Goal: Task Accomplishment & Management: Use online tool/utility

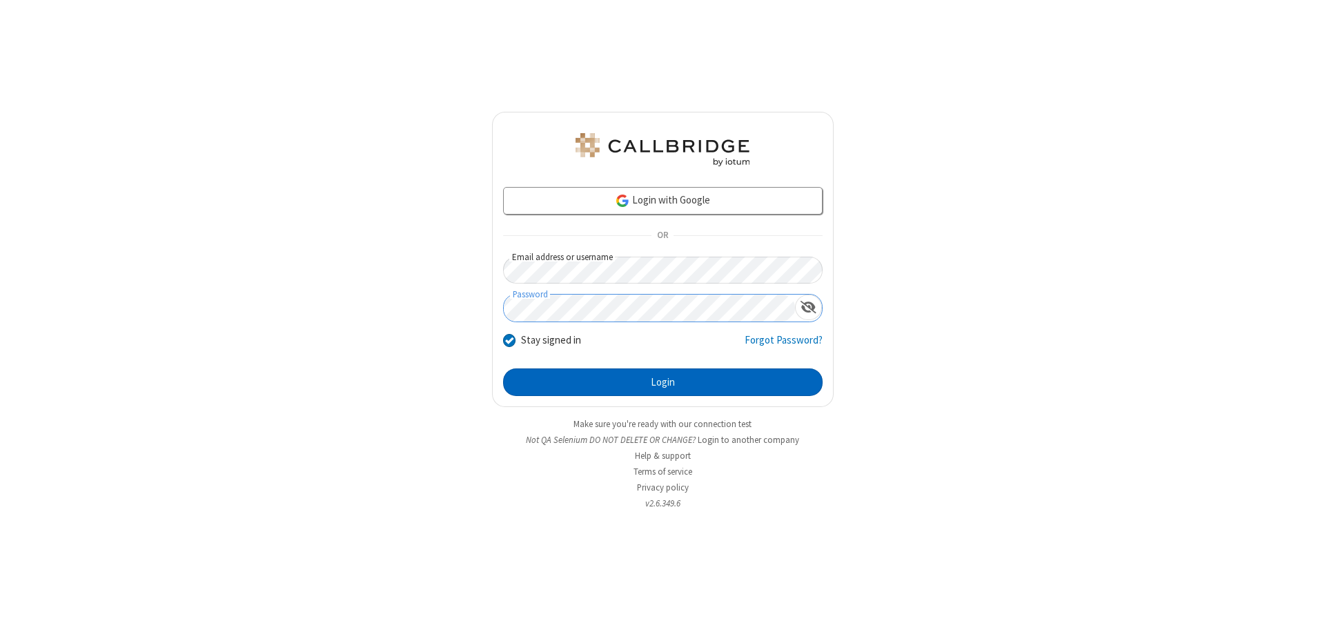
click at [663, 382] on button "Login" at bounding box center [663, 383] width 320 height 28
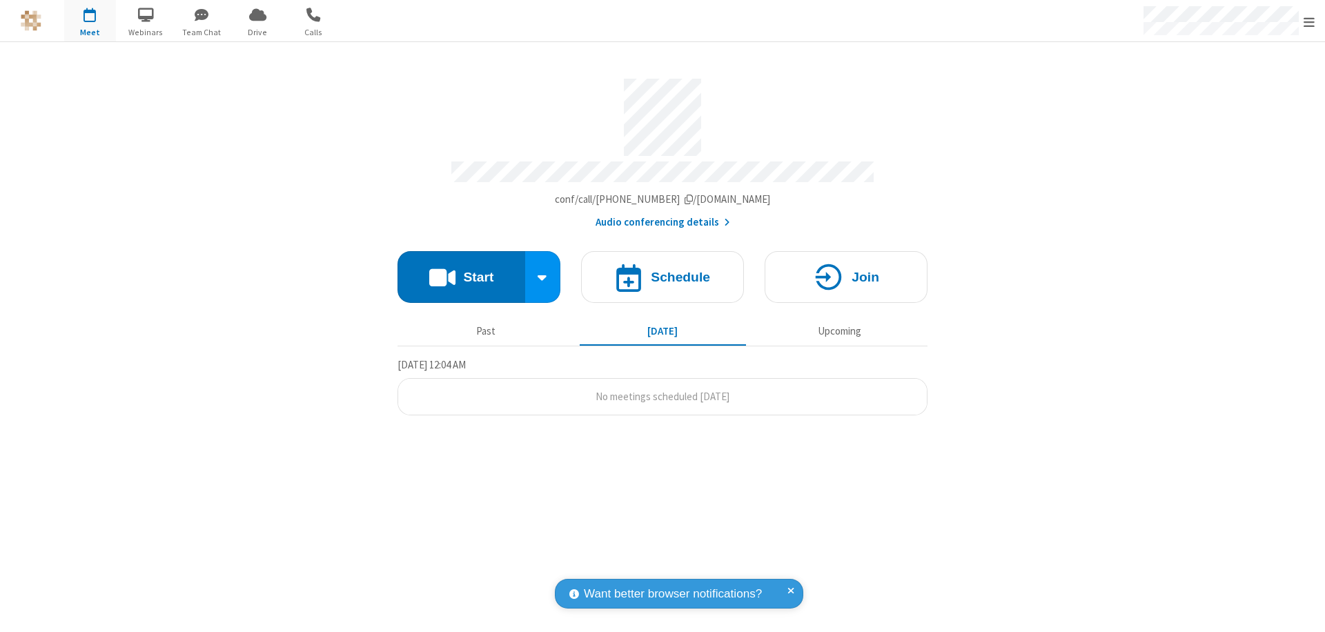
click at [461, 271] on button "Start" at bounding box center [462, 277] width 128 height 52
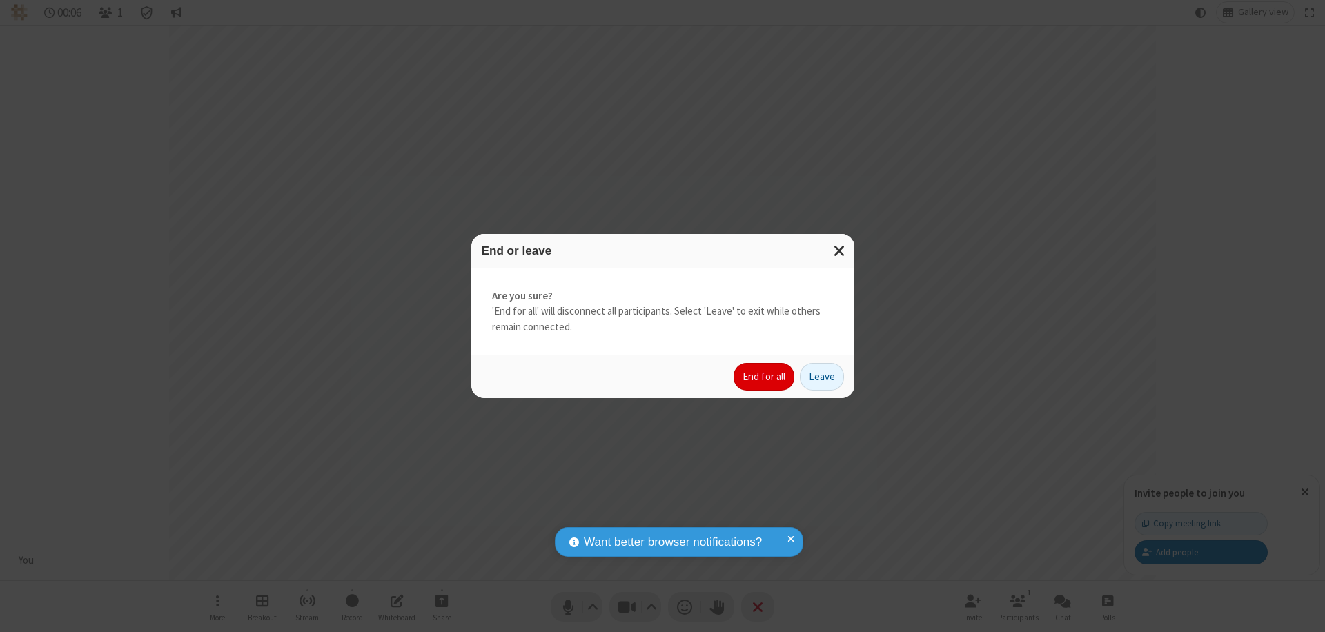
click at [765, 377] on button "End for all" at bounding box center [764, 377] width 61 height 28
